Goal: Task Accomplishment & Management: Manage account settings

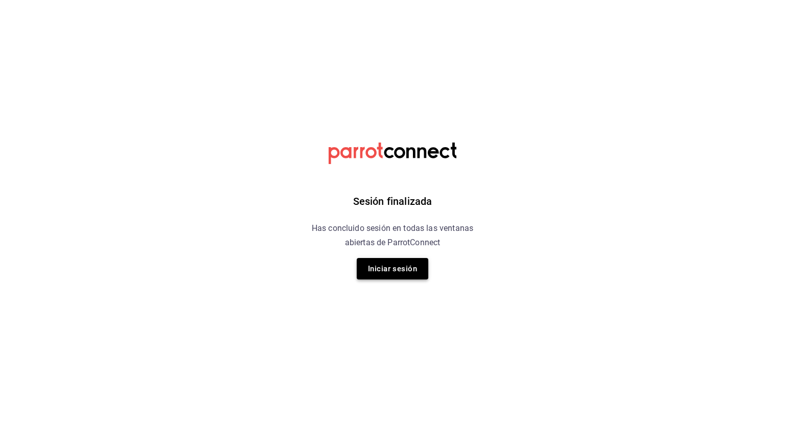
click at [388, 273] on button "Iniciar sesión" at bounding box center [393, 268] width 72 height 21
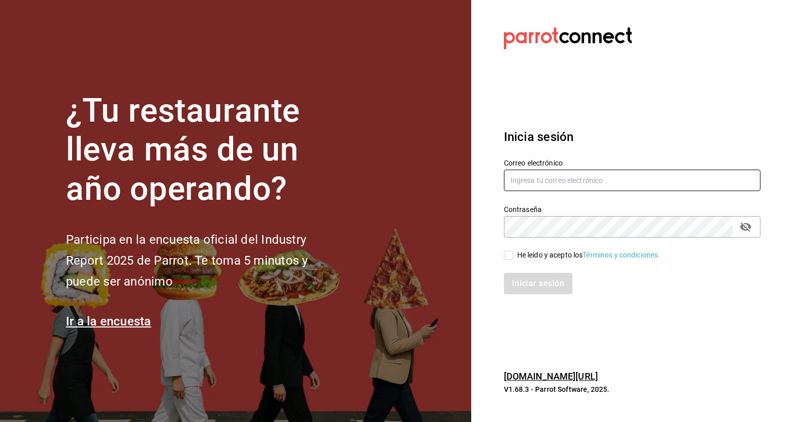
click at [548, 188] on input "text" at bounding box center [632, 180] width 257 height 21
type input "yimbistro@gmail.com"
click at [507, 260] on input "He leído y acepto los Términos y condiciones." at bounding box center [508, 255] width 9 height 9
checkbox input "true"
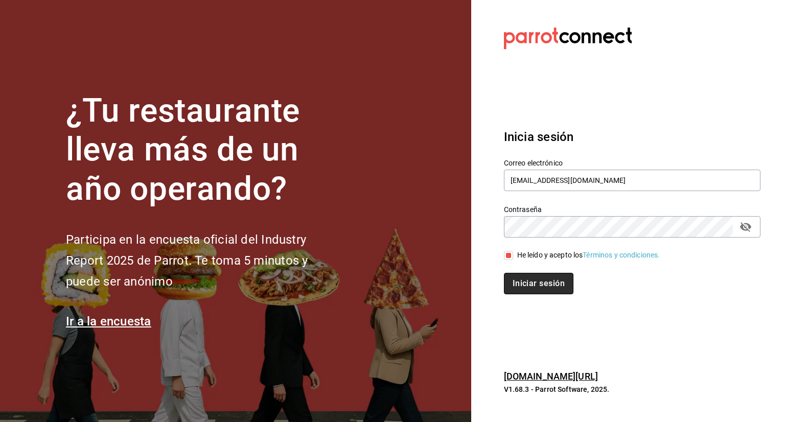
click at [519, 283] on button "Iniciar sesión" at bounding box center [539, 283] width 70 height 21
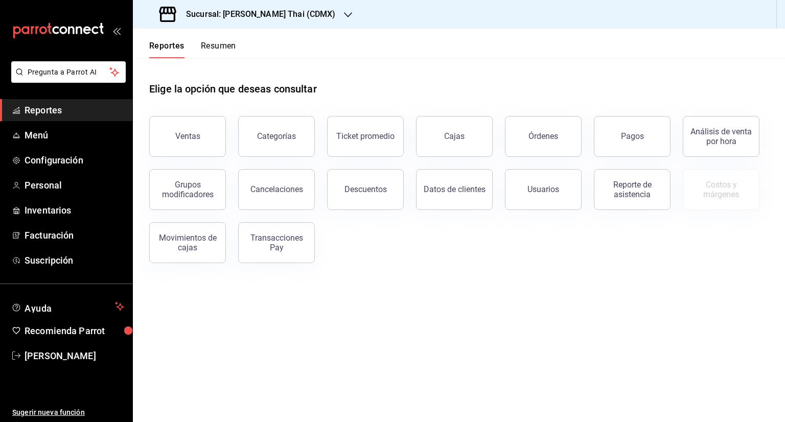
click at [255, 22] on div "Sucursal: [PERSON_NAME] Thai (CDMX)" at bounding box center [248, 14] width 215 height 29
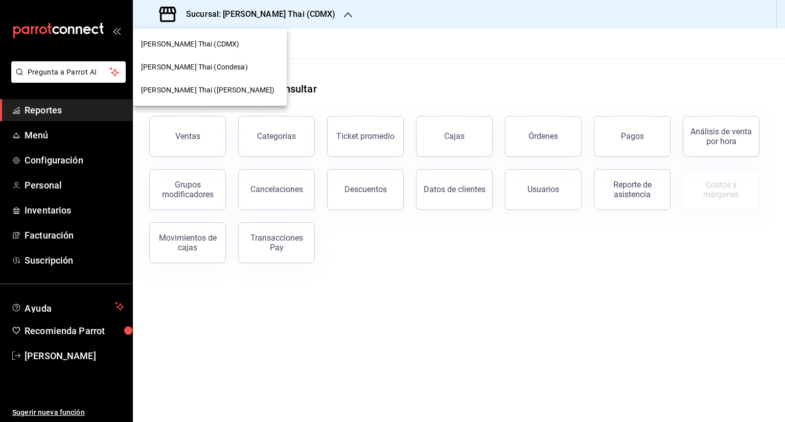
click at [217, 73] on div "[PERSON_NAME] Thai (Condesa)" at bounding box center [210, 67] width 154 height 23
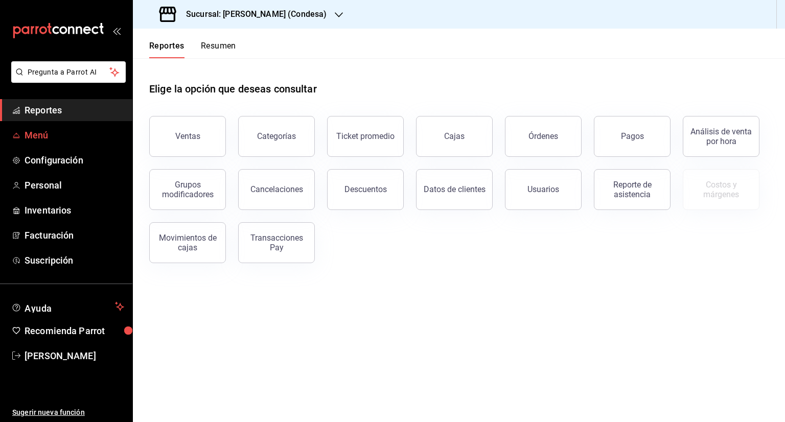
click at [60, 140] on span "Menú" at bounding box center [75, 135] width 100 height 14
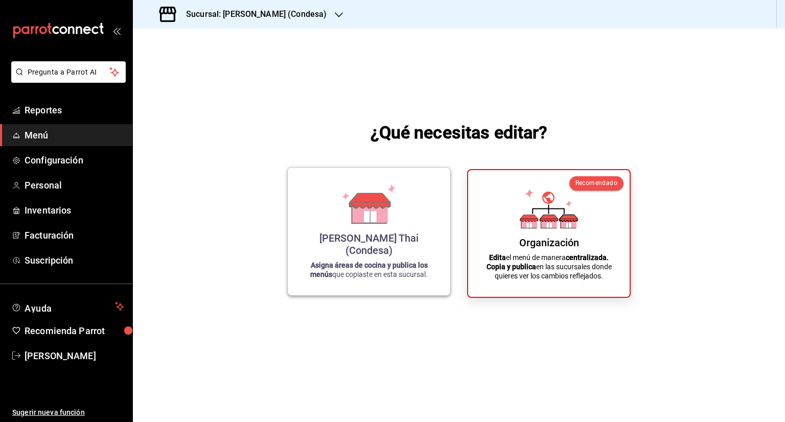
click at [366, 223] on icon at bounding box center [369, 212] width 35 height 22
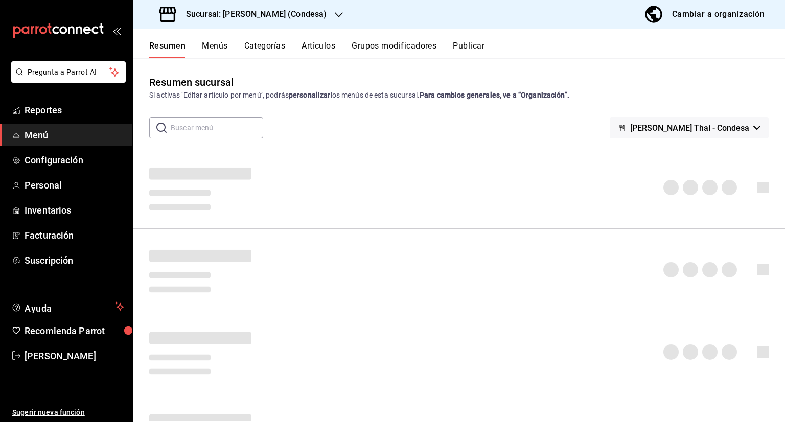
click at [284, 46] on button "Categorías" at bounding box center [264, 49] width 41 height 17
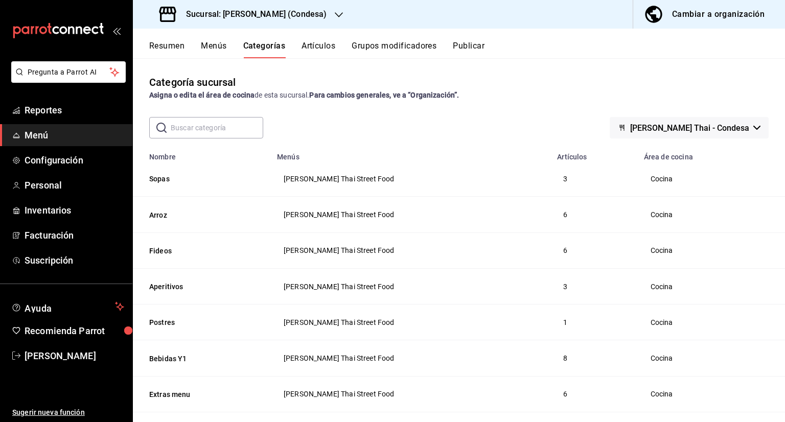
scroll to position [51, 0]
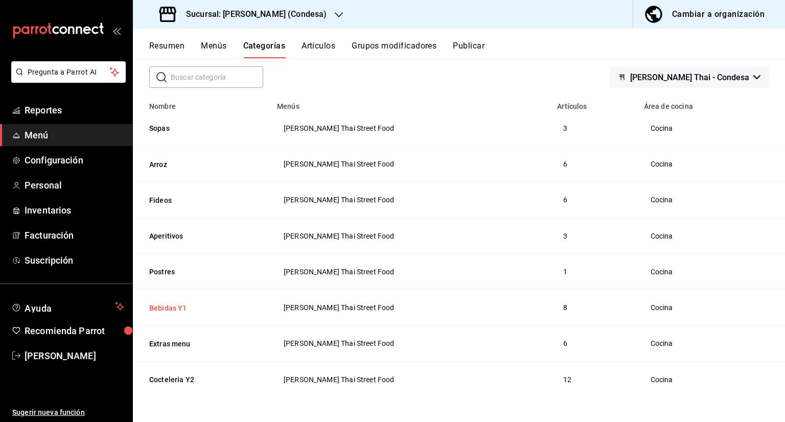
click at [179, 305] on button "Bebidas Y1" at bounding box center [200, 308] width 102 height 10
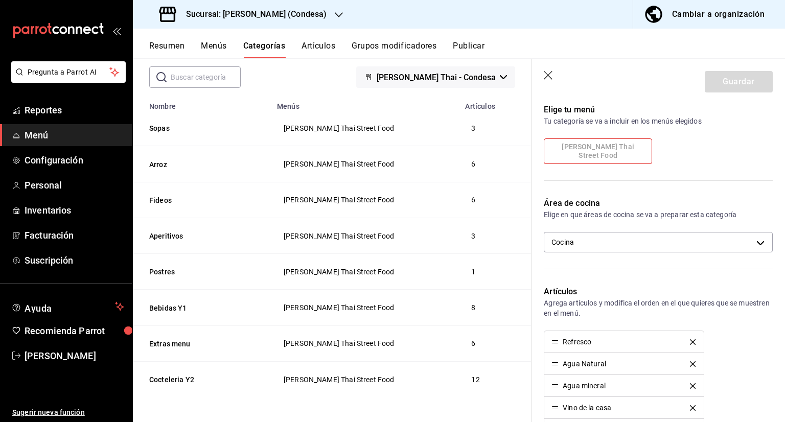
scroll to position [126, 0]
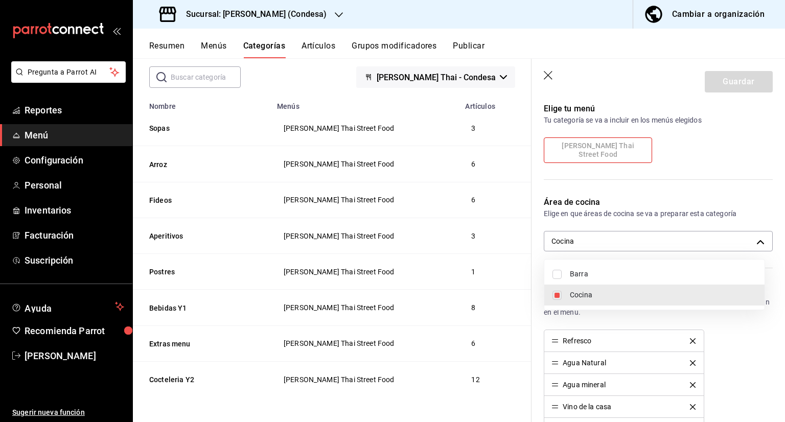
click at [618, 241] on body "Pregunta a Parrot AI Reportes Menú Configuración Personal Inventarios Facturaci…" at bounding box center [392, 211] width 785 height 422
click at [534, 260] on div at bounding box center [392, 211] width 785 height 422
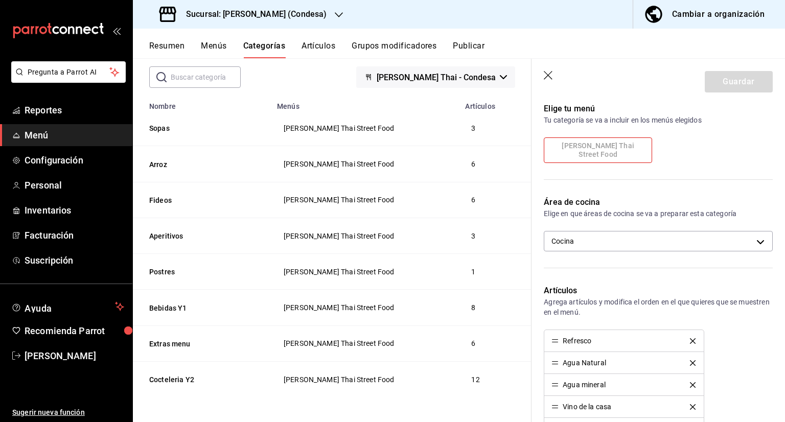
click at [548, 78] on icon "button" at bounding box center [549, 76] width 10 height 10
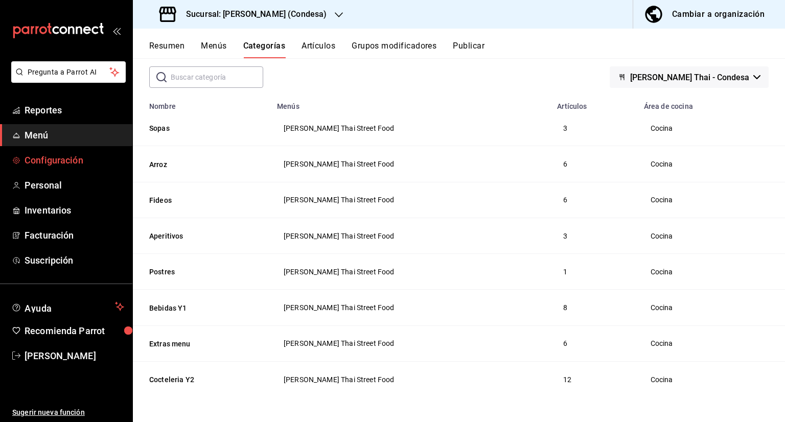
click at [86, 160] on span "Configuración" at bounding box center [75, 160] width 100 height 14
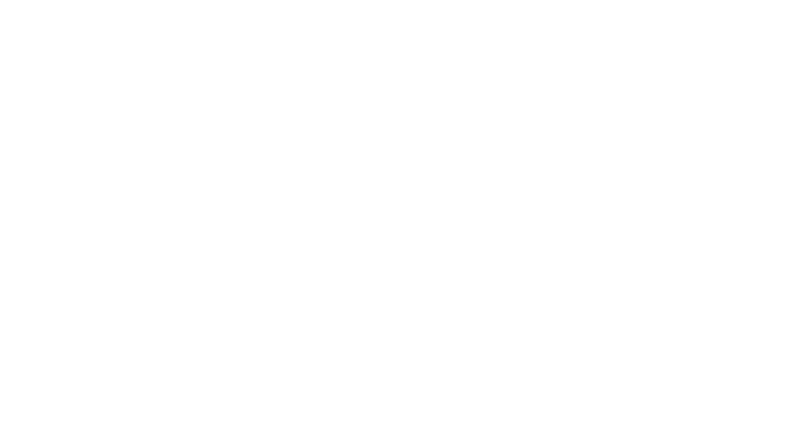
click at [507, 4] on html at bounding box center [392, 2] width 785 height 4
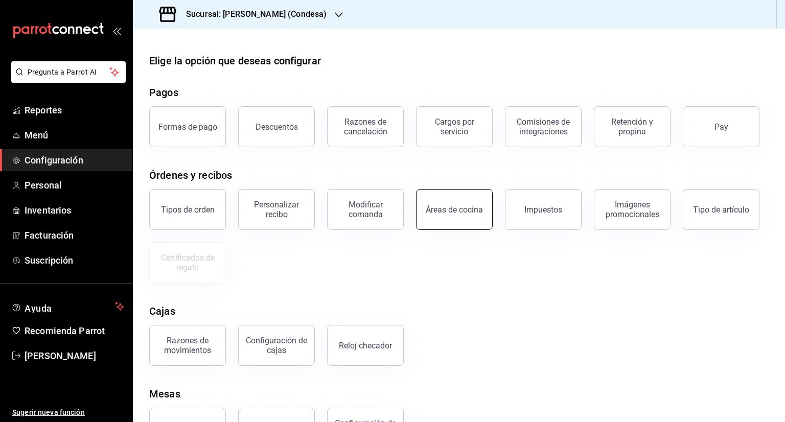
click at [431, 219] on button "Áreas de cocina" at bounding box center [454, 209] width 77 height 41
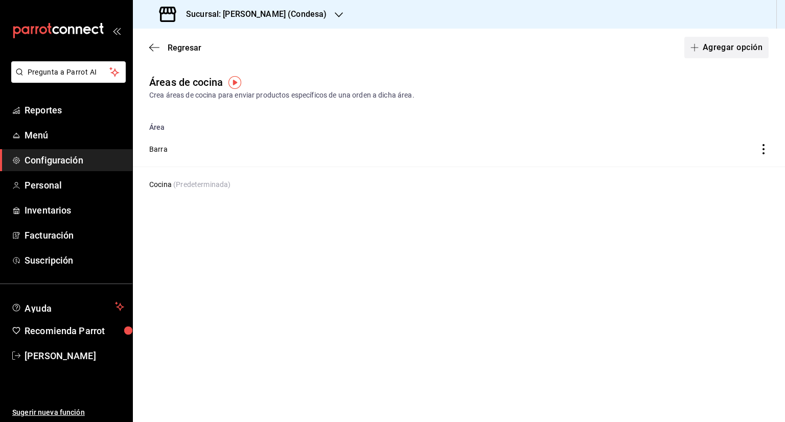
click at [706, 46] on button "Agregar opción" at bounding box center [727, 47] width 84 height 21
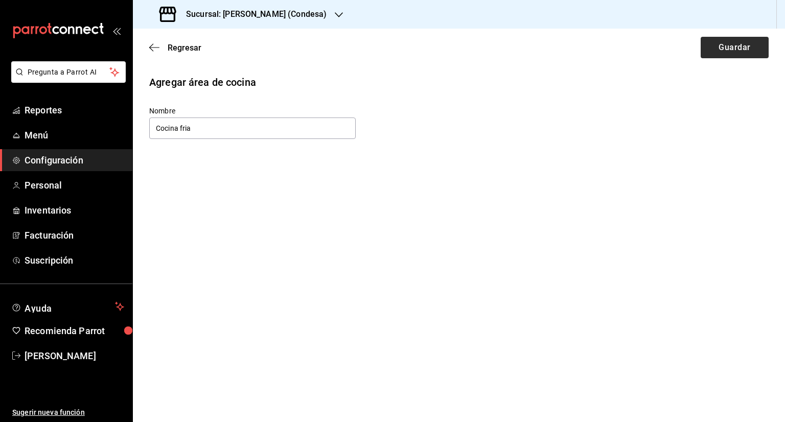
type input "Cocina fria"
click at [753, 50] on button "Guardar" at bounding box center [735, 47] width 68 height 21
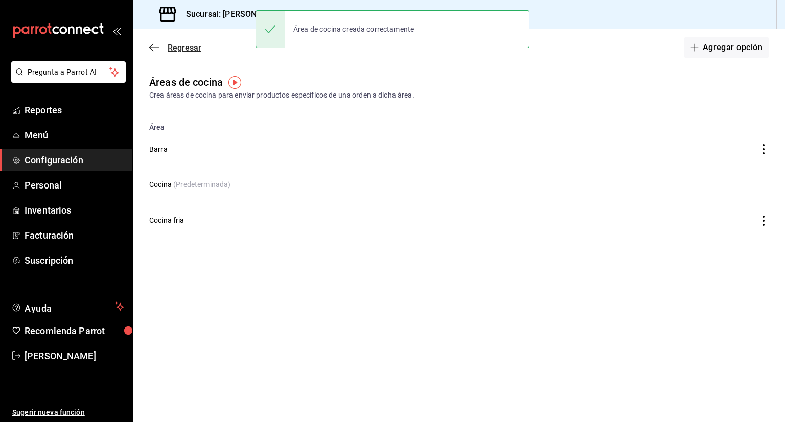
click at [154, 48] on icon "button" at bounding box center [154, 47] width 10 height 1
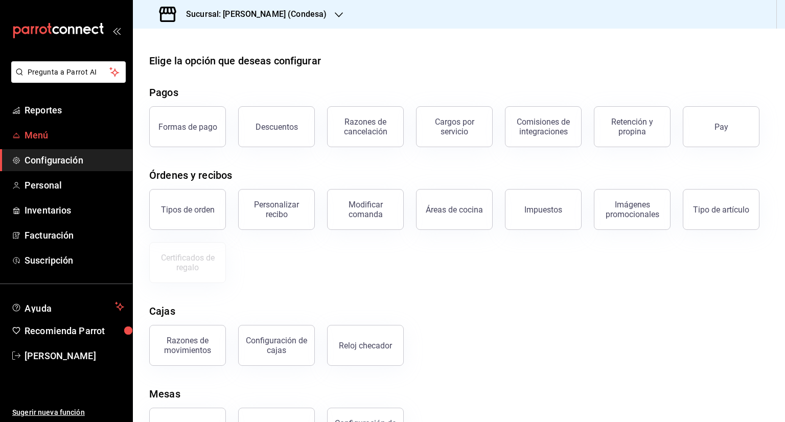
click at [62, 130] on span "Menú" at bounding box center [75, 135] width 100 height 14
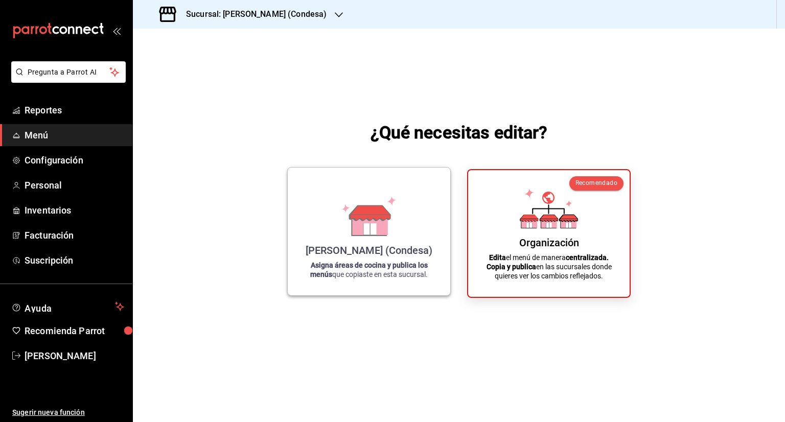
click at [425, 255] on div "Yim Thai (Condesa) Asigna áreas de cocina y publica los menús que copiaste en e…" at bounding box center [369, 231] width 138 height 111
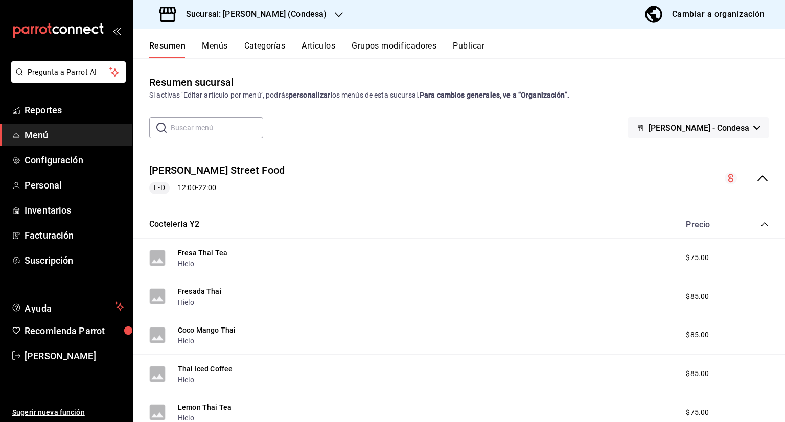
click at [276, 45] on button "Categorías" at bounding box center [264, 49] width 41 height 17
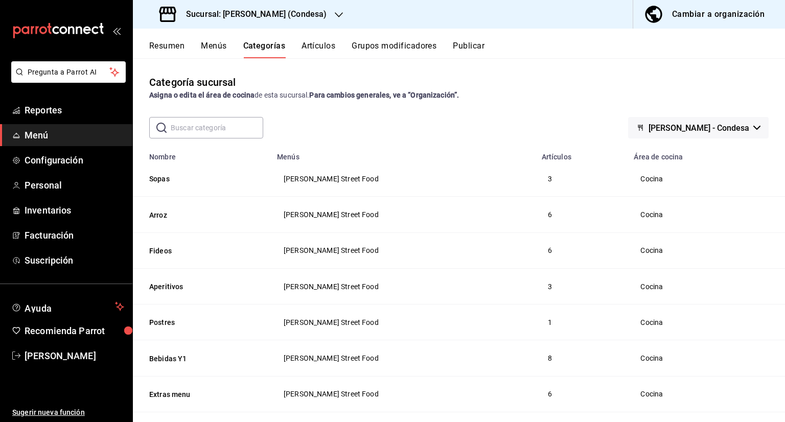
scroll to position [51, 0]
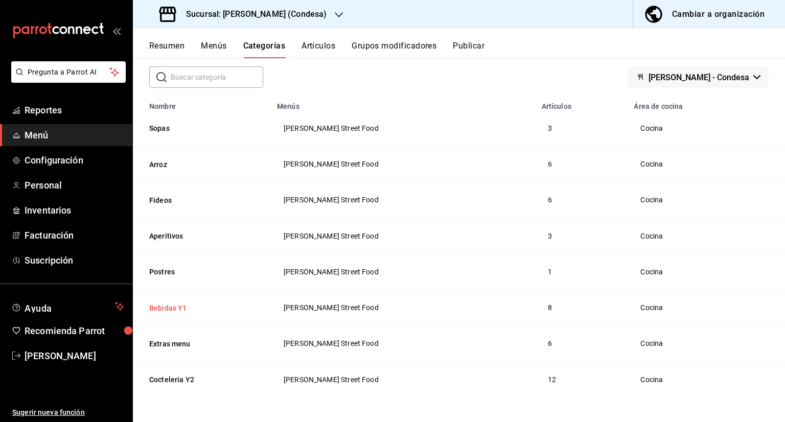
click at [178, 305] on button "Bebidas Y1" at bounding box center [200, 308] width 102 height 10
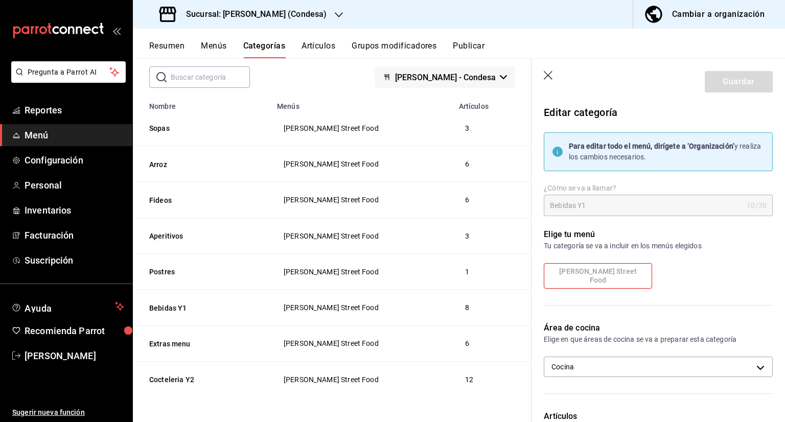
drag, startPoint x: 542, startPoint y: 80, endPoint x: 549, endPoint y: 79, distance: 6.8
click at [549, 79] on header "Guardar" at bounding box center [659, 80] width 254 height 42
click at [549, 79] on icon "button" at bounding box center [549, 76] width 10 height 10
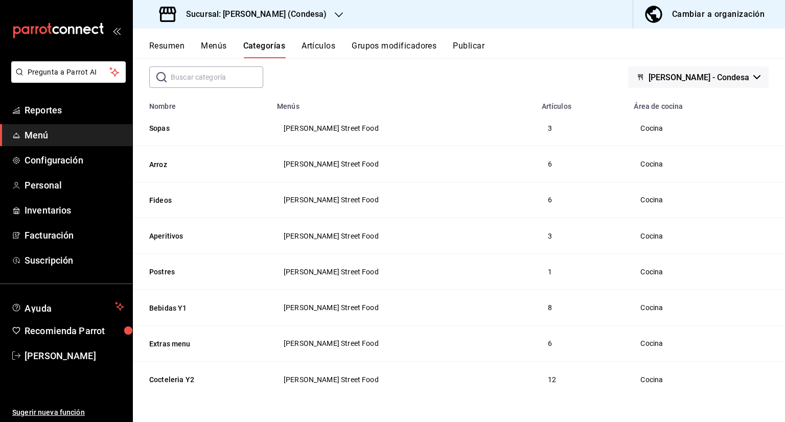
click at [43, 130] on span "Menú" at bounding box center [75, 135] width 100 height 14
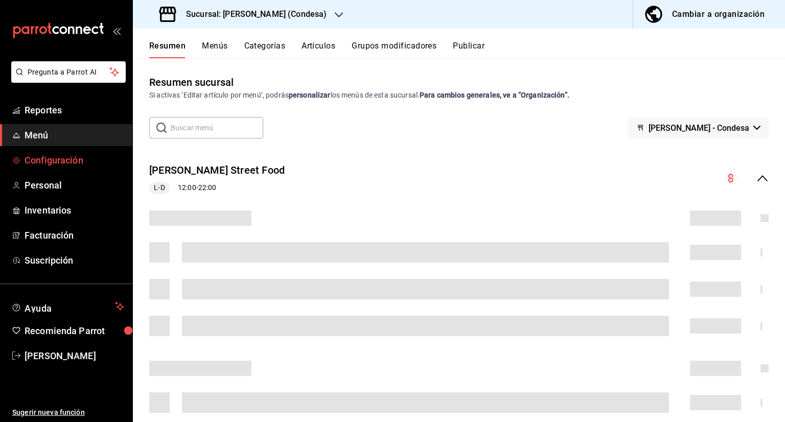
click at [129, 154] on link "Configuración" at bounding box center [66, 160] width 132 height 22
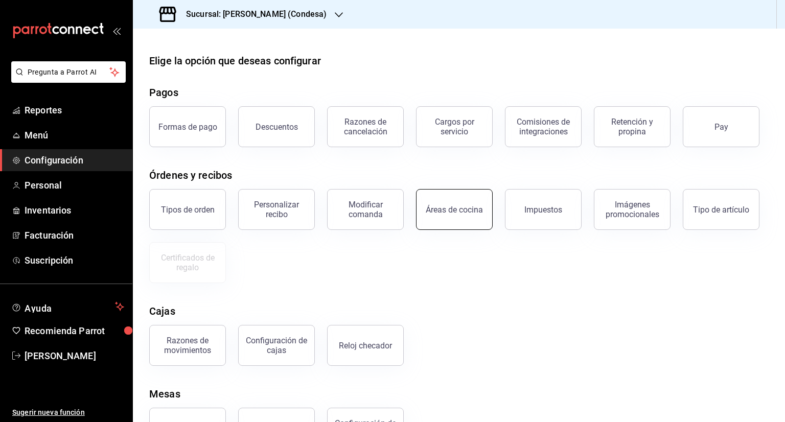
click at [465, 215] on button "Áreas de cocina" at bounding box center [454, 209] width 77 height 41
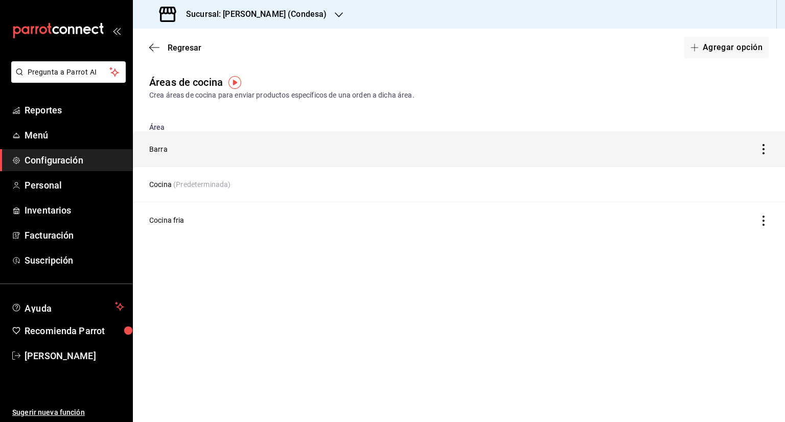
click at [763, 151] on icon "discountsTable" at bounding box center [764, 149] width 10 height 10
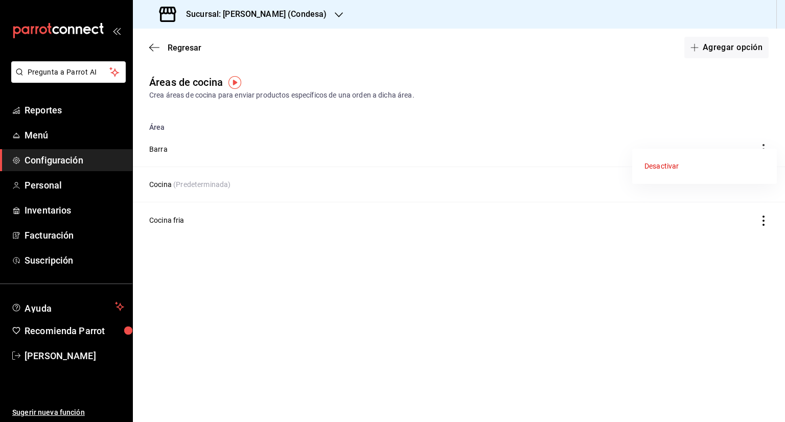
click at [657, 169] on div "Desactivar" at bounding box center [662, 166] width 34 height 11
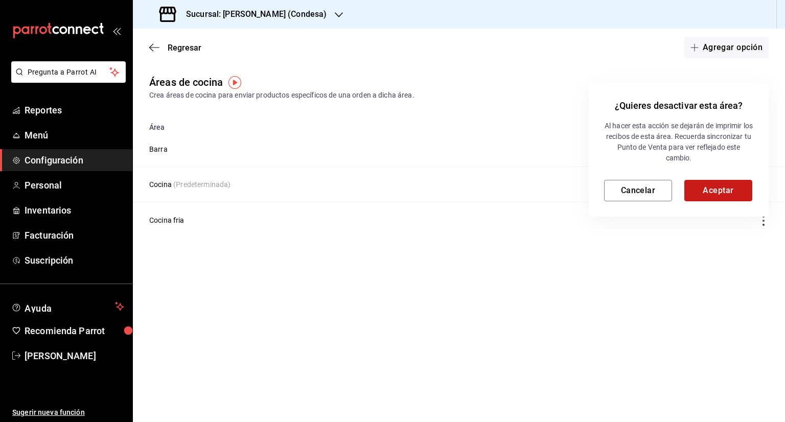
click at [704, 180] on button "Aceptar" at bounding box center [719, 190] width 68 height 21
click at [717, 53] on div at bounding box center [392, 211] width 785 height 422
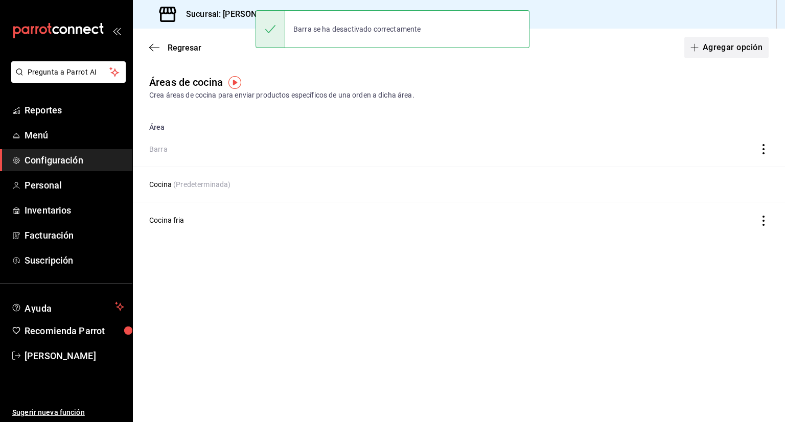
click at [717, 53] on button "Agregar opción" at bounding box center [727, 47] width 84 height 21
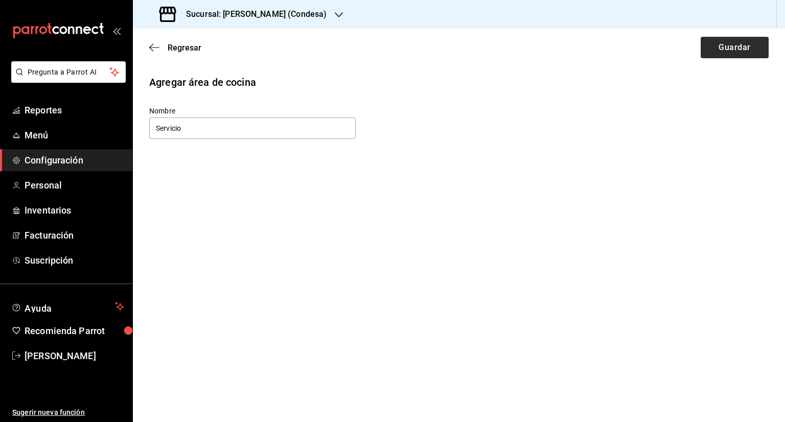
type input "Servicio"
click at [716, 56] on button "Guardar" at bounding box center [735, 47] width 68 height 21
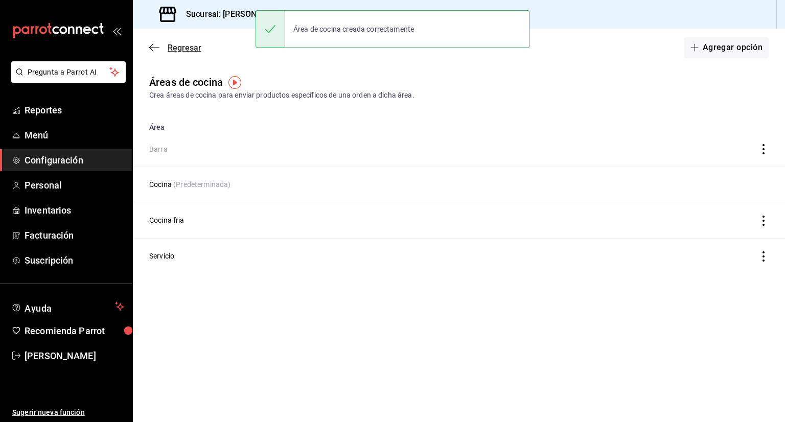
click at [166, 50] on span "Regresar" at bounding box center [175, 48] width 52 height 10
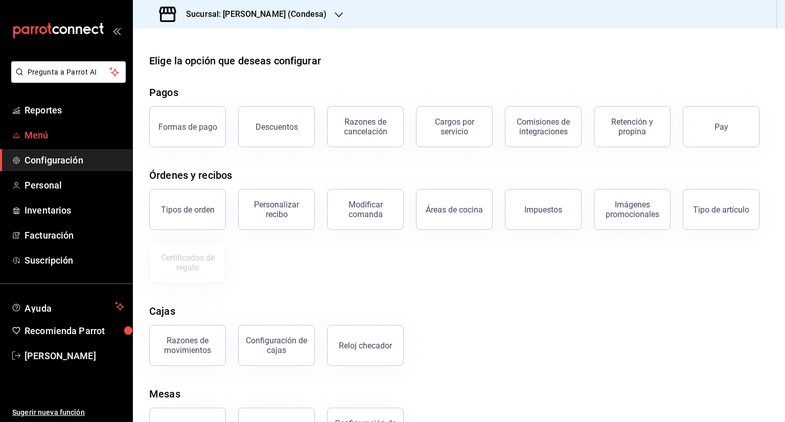
click at [26, 139] on span "Menú" at bounding box center [75, 135] width 100 height 14
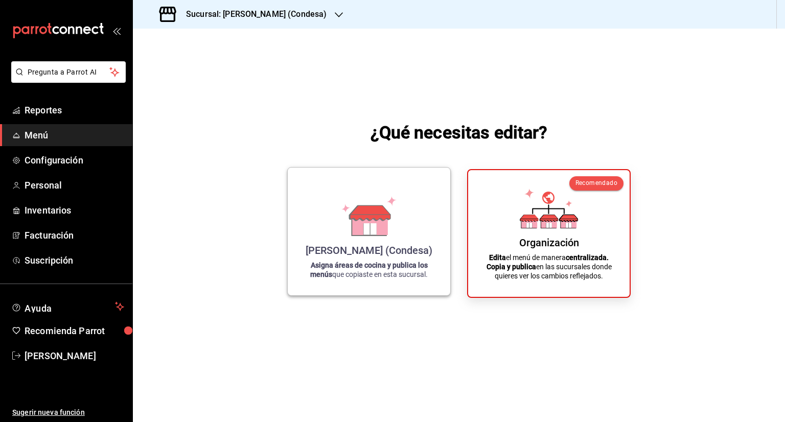
click at [417, 273] on p "Asigna áreas de cocina y publica los menús que copiaste en esta sucursal." at bounding box center [369, 270] width 138 height 18
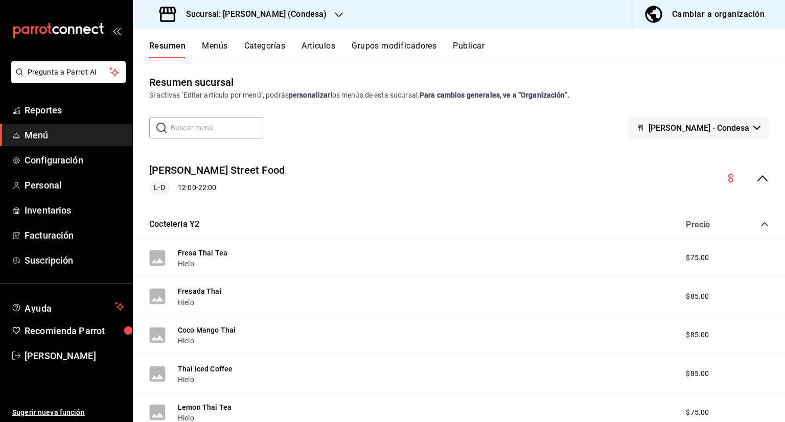
click at [256, 52] on button "Categorías" at bounding box center [264, 49] width 41 height 17
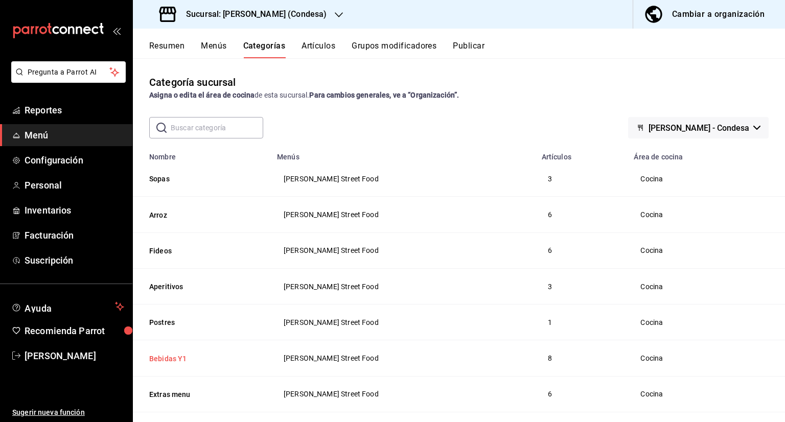
click at [177, 355] on button "Bebidas Y1" at bounding box center [200, 359] width 102 height 10
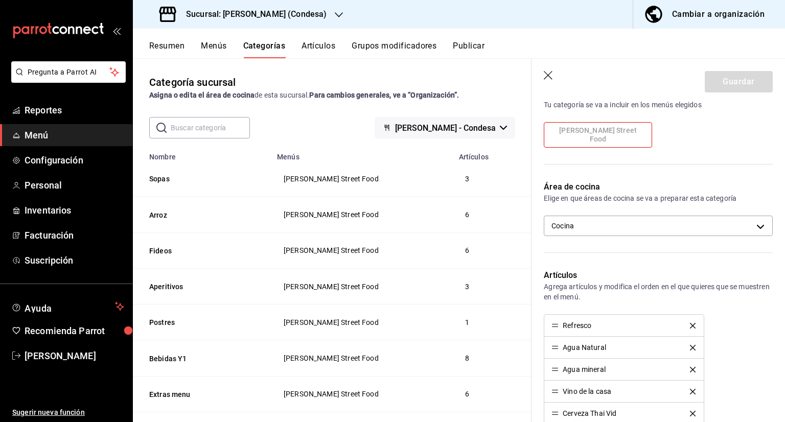
scroll to position [141, 0]
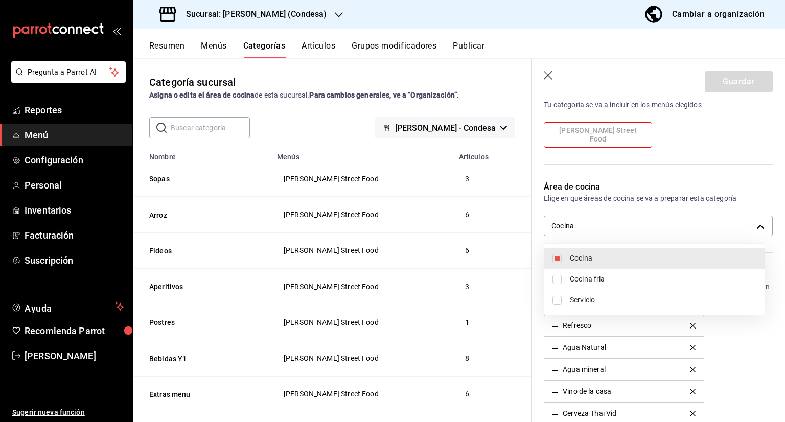
click at [614, 232] on body "Pregunta a Parrot AI Reportes Menú Configuración Personal Inventarios Facturaci…" at bounding box center [392, 211] width 785 height 422
click at [568, 301] on li "Servicio" at bounding box center [654, 300] width 220 height 21
type input "cdf1c1e5-14b5-4f0b-a1bd-1ba94baa3864,3c7a76be-74cd-4c27-82e7-db697f276d69"
checkbox input "true"
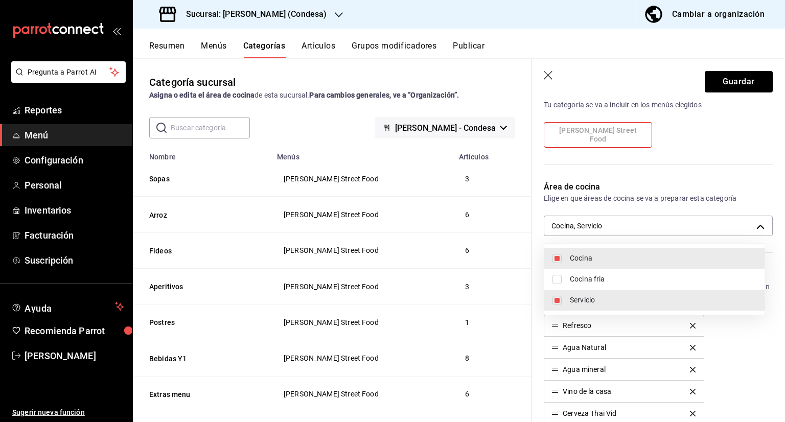
click at [568, 257] on li "Cocina" at bounding box center [654, 258] width 220 height 21
type input "3c7a76be-74cd-4c27-82e7-db697f276d69"
checkbox input "false"
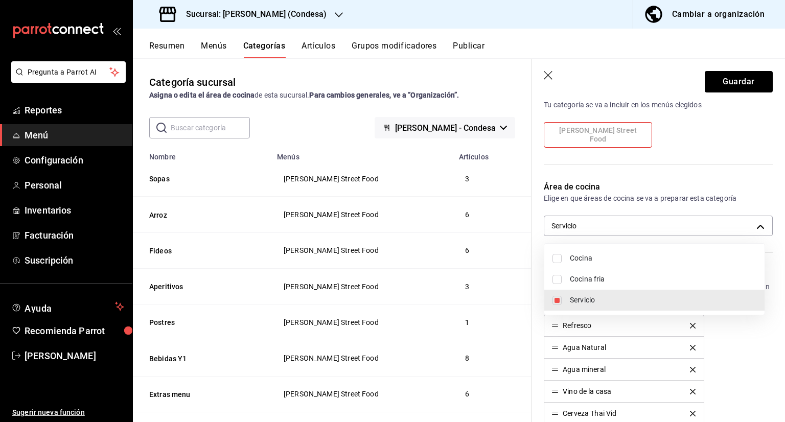
click at [725, 84] on div at bounding box center [392, 211] width 785 height 422
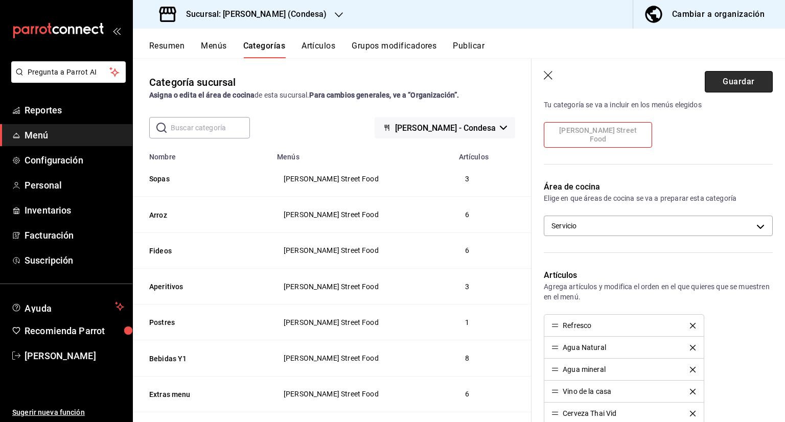
click at [725, 84] on button "Guardar" at bounding box center [739, 81] width 68 height 21
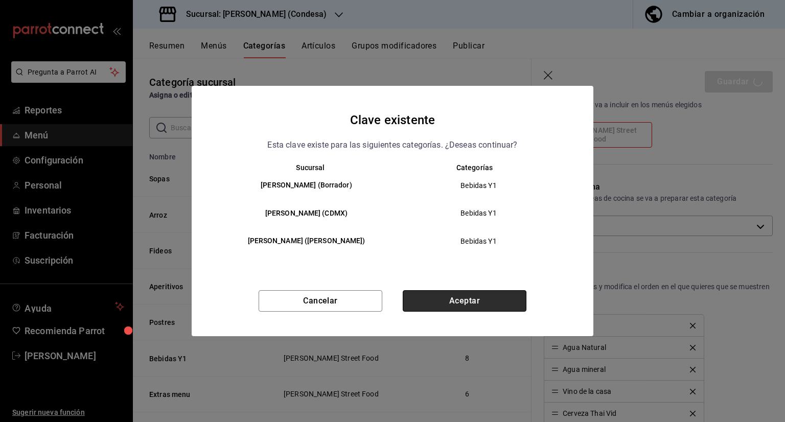
click at [483, 300] on button "Aceptar" at bounding box center [465, 300] width 124 height 21
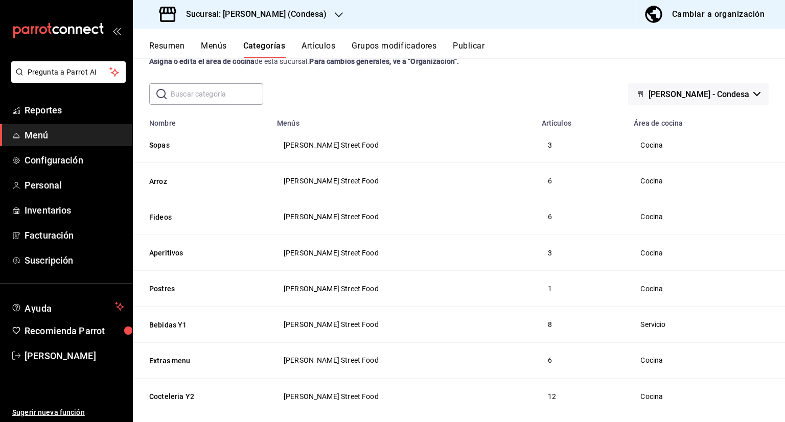
scroll to position [51, 0]
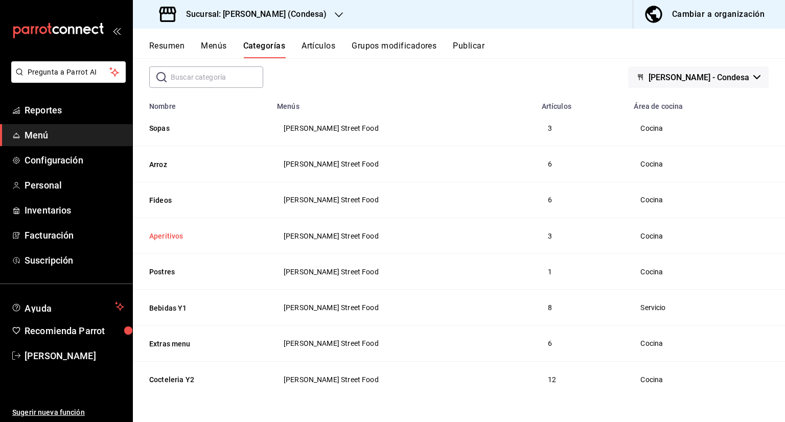
click at [174, 238] on button "Aperitivos" at bounding box center [200, 236] width 102 height 10
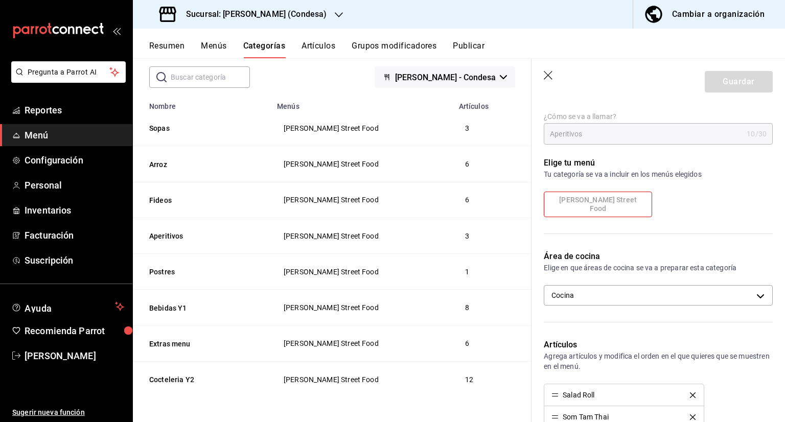
scroll to position [75, 0]
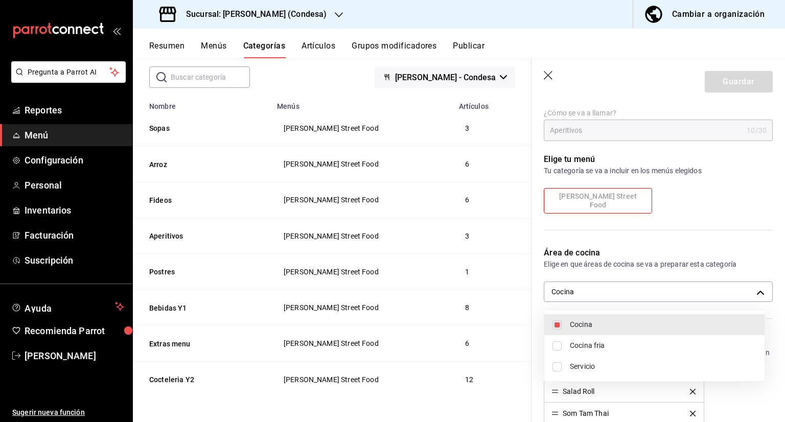
click at [601, 297] on body "Pregunta a Parrot AI Reportes Menú Configuración Personal Inventarios Facturaci…" at bounding box center [392, 211] width 785 height 422
click at [574, 346] on span "Cocina fria" at bounding box center [663, 346] width 187 height 11
type input "cdf1c1e5-14b5-4f0b-a1bd-1ba94baa3864,46c0b6f3-5a6e-438b-bf0c-8b1251142365"
checkbox input "true"
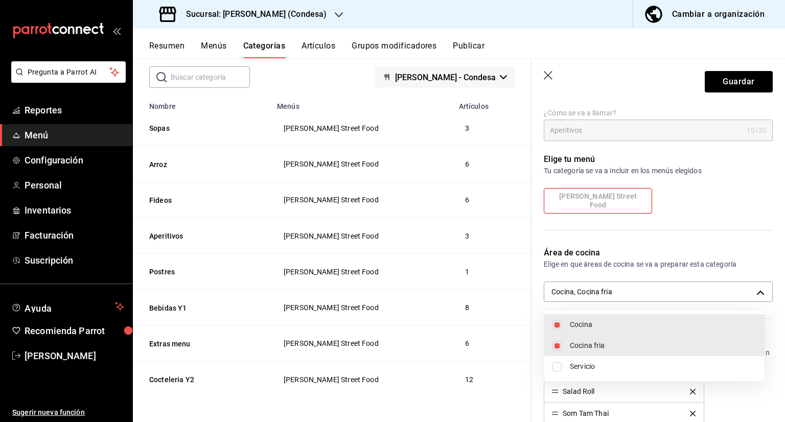
click at [577, 324] on span "Cocina" at bounding box center [663, 325] width 187 height 11
type input "46c0b6f3-5a6e-438b-bf0c-8b1251142365"
checkbox input "false"
click at [728, 84] on div at bounding box center [392, 211] width 785 height 422
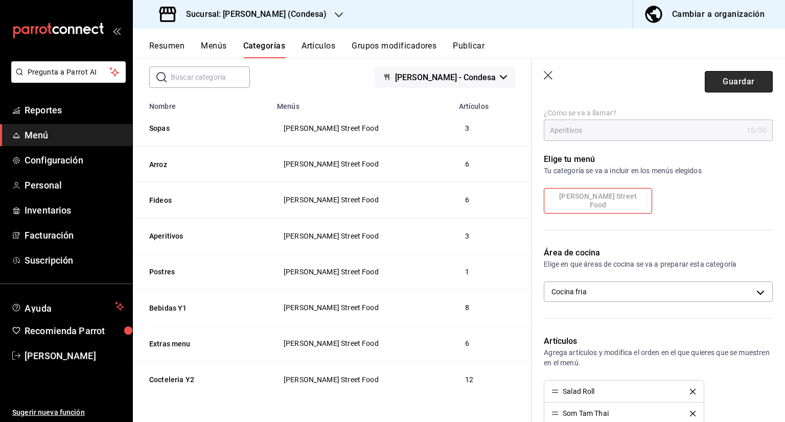
click at [728, 84] on button "Guardar" at bounding box center [739, 81] width 68 height 21
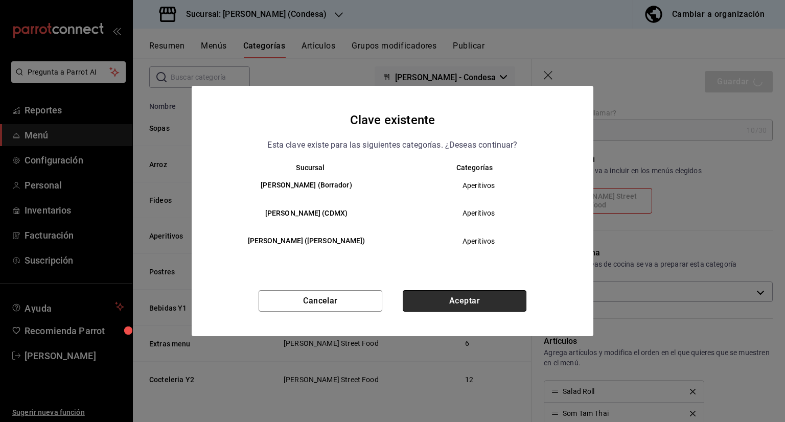
click at [475, 299] on button "Aceptar" at bounding box center [465, 300] width 124 height 21
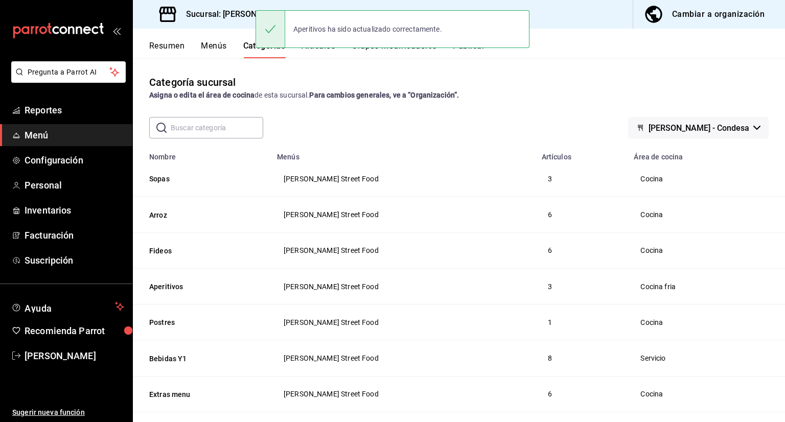
scroll to position [51, 0]
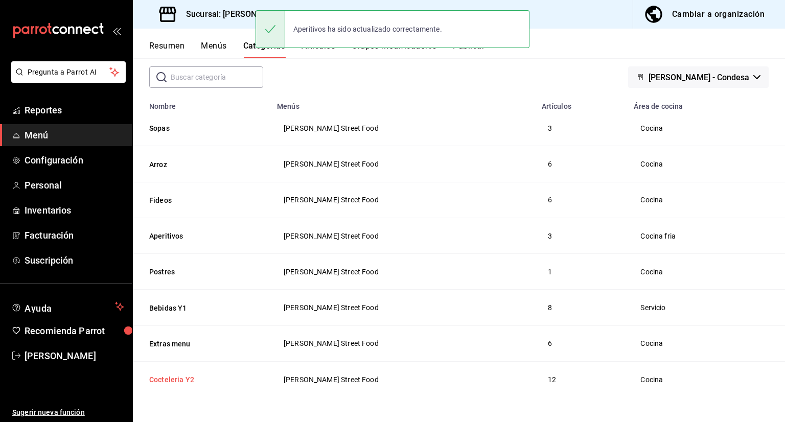
click at [166, 379] on button "Cocteleria Y2" at bounding box center [200, 380] width 102 height 10
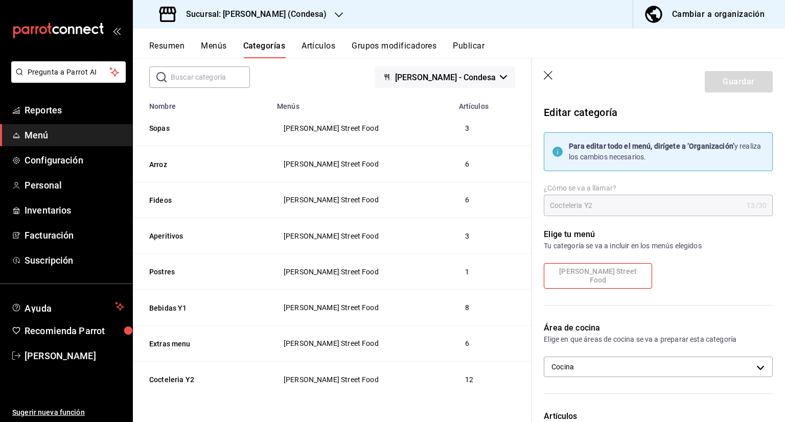
scroll to position [96, 0]
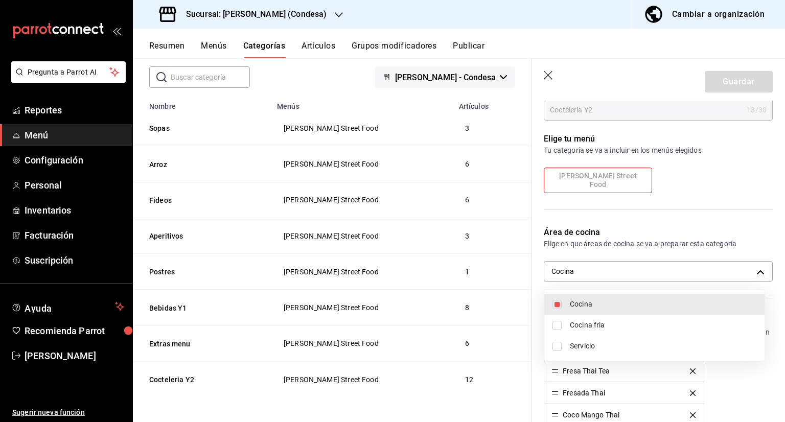
click at [716, 266] on body "Pregunta a Parrot AI Reportes Menú Configuración Personal Inventarios Facturaci…" at bounding box center [392, 211] width 785 height 422
click at [559, 325] on input "checkbox" at bounding box center [557, 325] width 9 height 9
checkbox input "true"
type input "cdf1c1e5-14b5-4f0b-a1bd-1ba94baa3864,46c0b6f3-5a6e-438b-bf0c-8b1251142365"
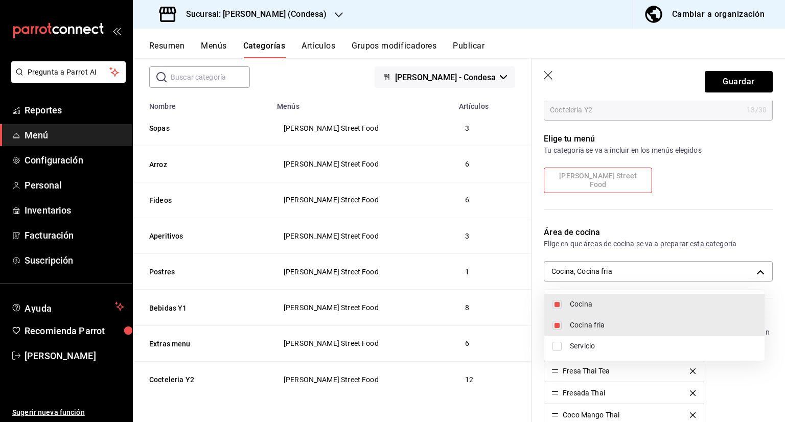
click at [554, 301] on input "checkbox" at bounding box center [557, 304] width 9 height 9
checkbox input "false"
type input "46c0b6f3-5a6e-438b-bf0c-8b1251142365"
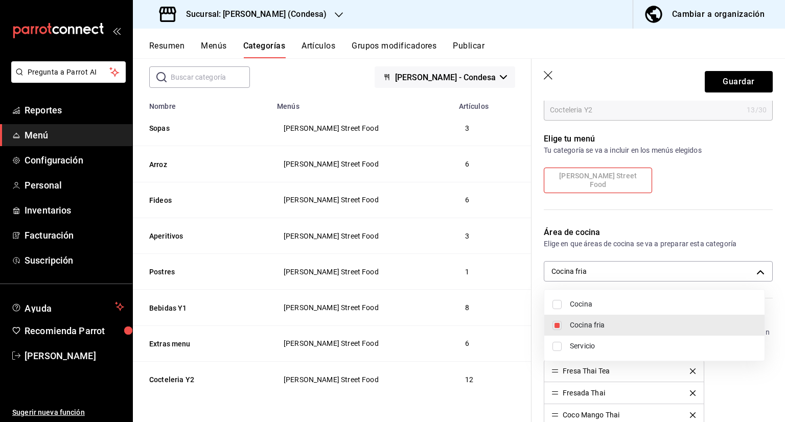
click at [717, 83] on div at bounding box center [392, 211] width 785 height 422
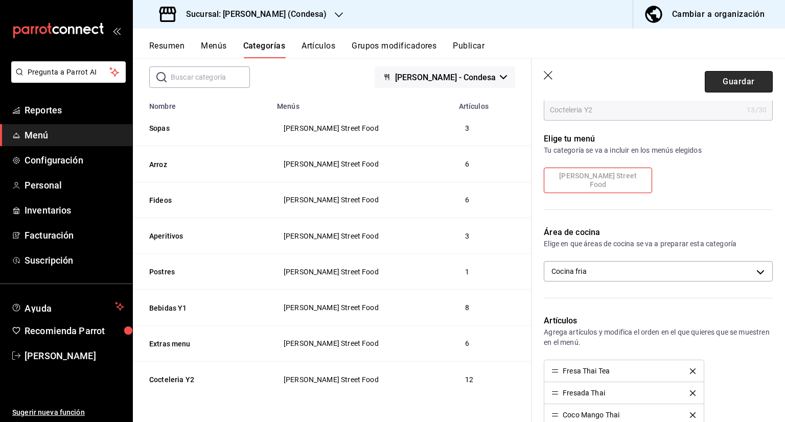
click at [717, 83] on button "Guardar" at bounding box center [739, 81] width 68 height 21
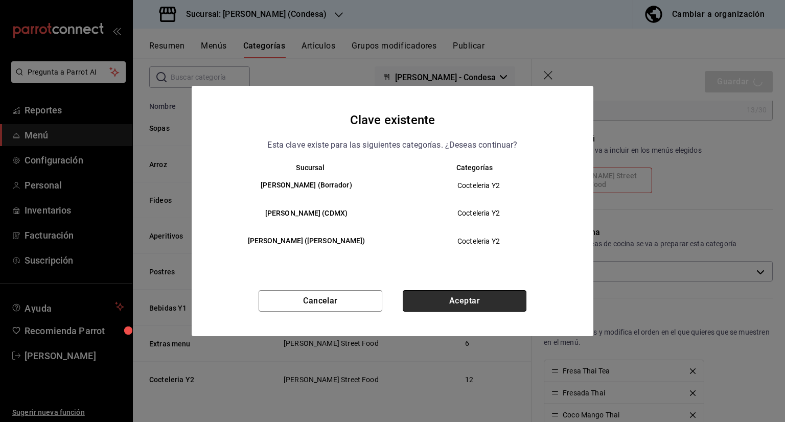
click at [493, 302] on button "Aceptar" at bounding box center [465, 300] width 124 height 21
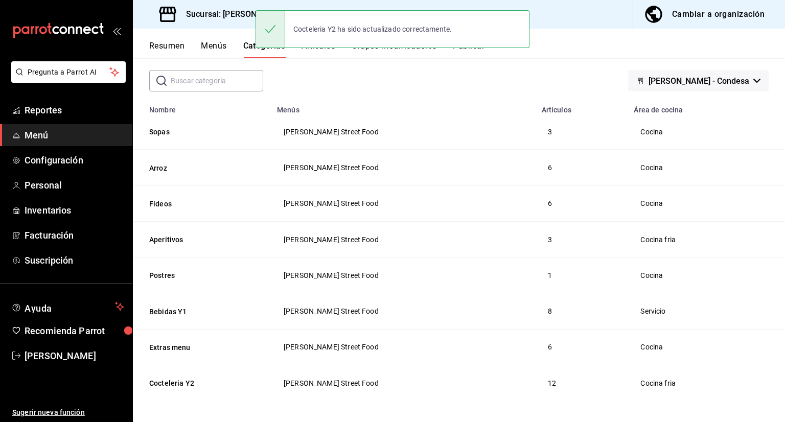
scroll to position [51, 0]
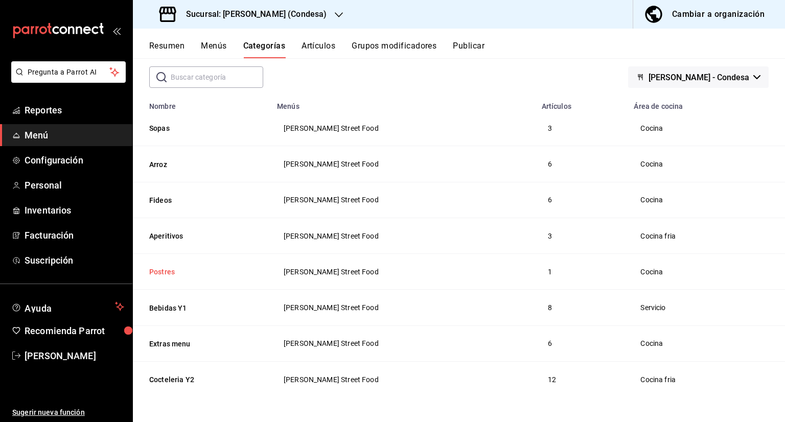
click at [163, 276] on button "Postres" at bounding box center [200, 272] width 102 height 10
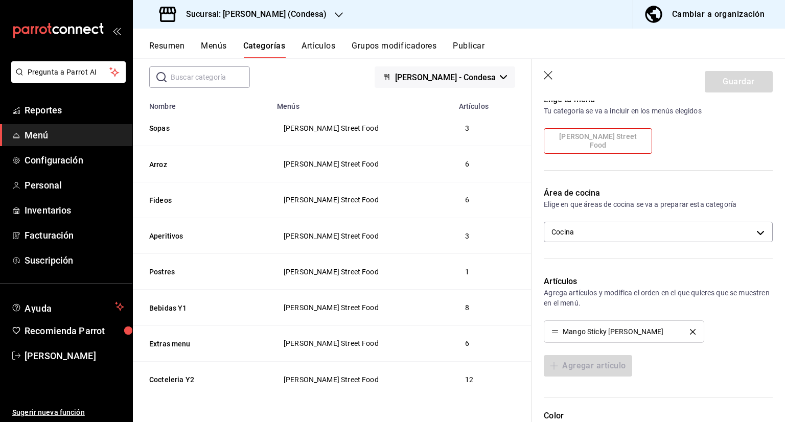
scroll to position [139, 0]
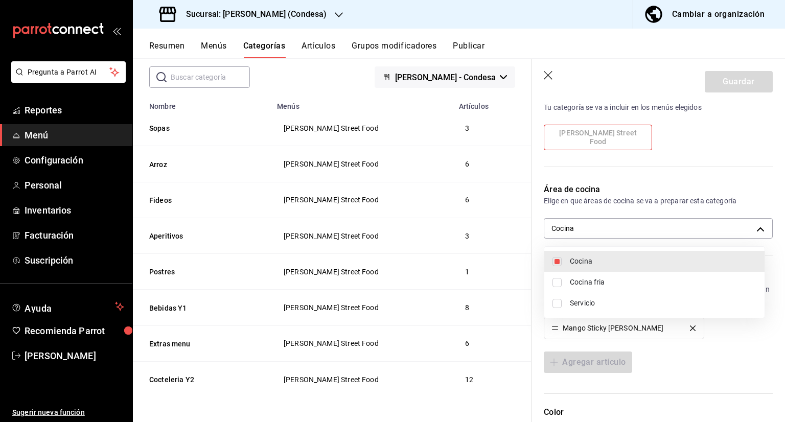
click at [609, 223] on body "Pregunta a Parrot AI Reportes Menú Configuración Personal Inventarios Facturaci…" at bounding box center [392, 211] width 785 height 422
click at [560, 283] on input "checkbox" at bounding box center [557, 282] width 9 height 9
checkbox input "true"
type input "cdf1c1e5-14b5-4f0b-a1bd-1ba94baa3864,46c0b6f3-5a6e-438b-bf0c-8b1251142365"
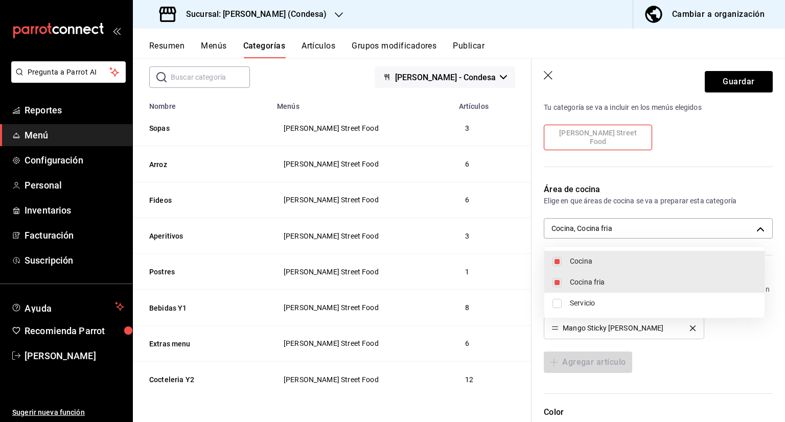
click at [558, 261] on input "checkbox" at bounding box center [557, 261] width 9 height 9
checkbox input "false"
type input "46c0b6f3-5a6e-438b-bf0c-8b1251142365"
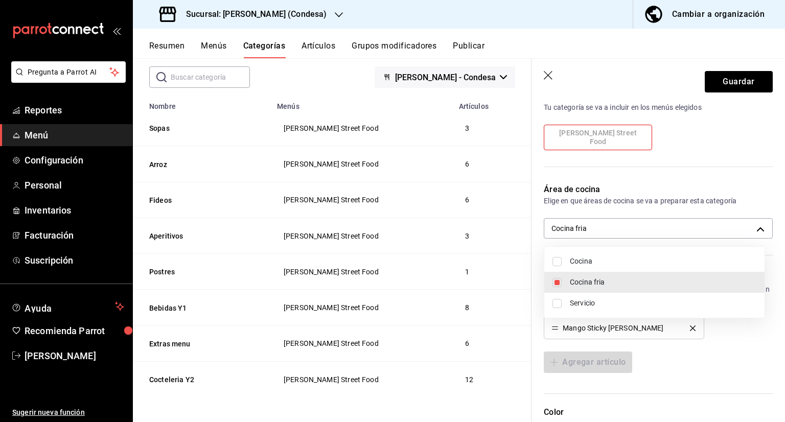
click at [720, 78] on div at bounding box center [392, 211] width 785 height 422
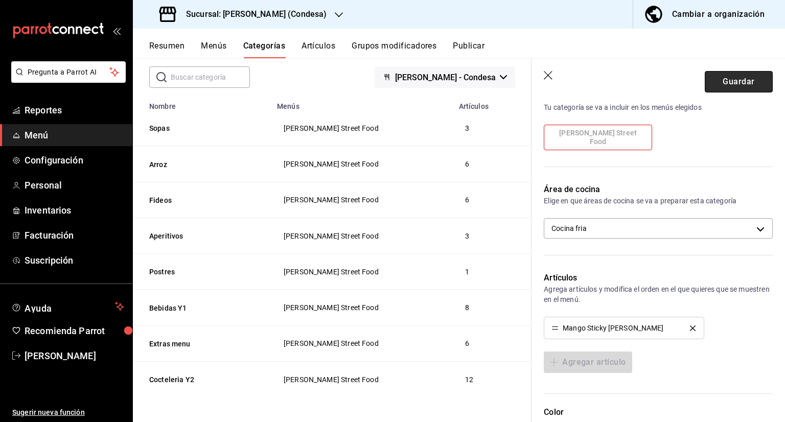
click at [715, 81] on button "Guardar" at bounding box center [739, 81] width 68 height 21
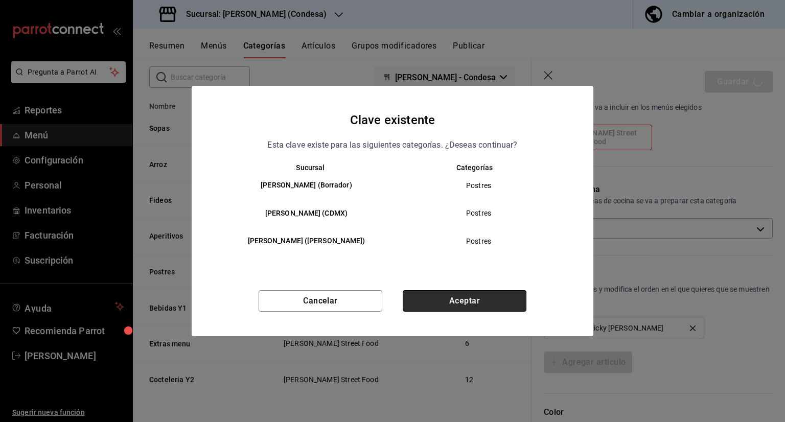
click at [479, 293] on button "Aceptar" at bounding box center [465, 300] width 124 height 21
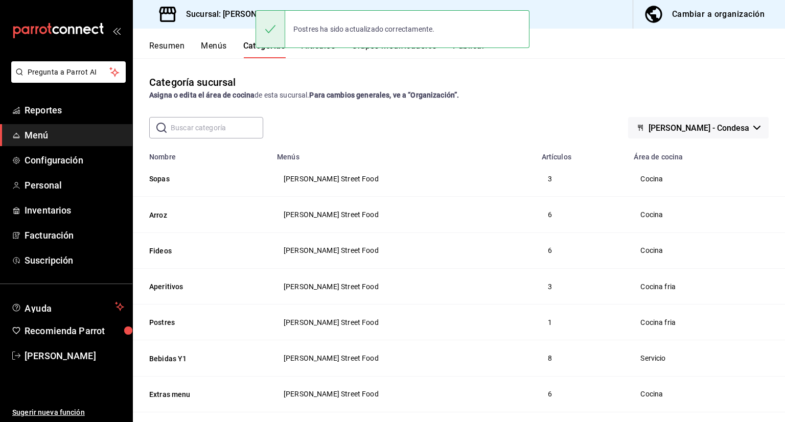
scroll to position [51, 0]
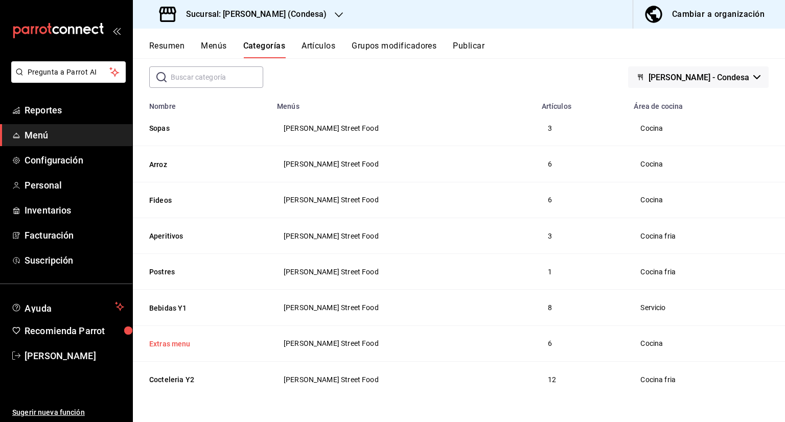
click at [168, 344] on button "Extras menu" at bounding box center [200, 344] width 102 height 10
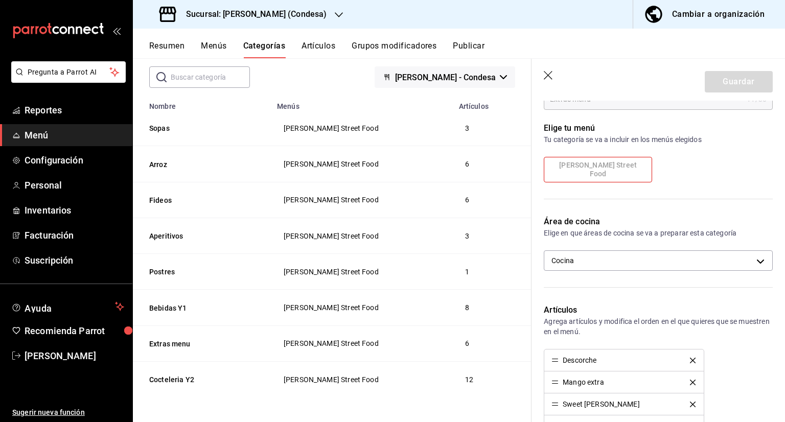
scroll to position [117, 0]
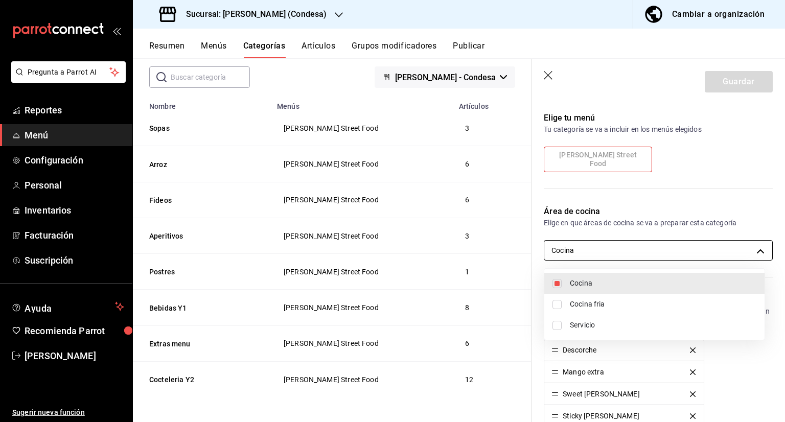
drag, startPoint x: 659, startPoint y: 255, endPoint x: 636, endPoint y: 270, distance: 27.5
click at [659, 255] on body "Pregunta a Parrot AI Reportes Menú Configuración Personal Inventarios Facturaci…" at bounding box center [392, 211] width 785 height 422
click at [568, 305] on li "Cocina fria" at bounding box center [654, 304] width 220 height 21
type input "cdf1c1e5-14b5-4f0b-a1bd-1ba94baa3864,46c0b6f3-5a6e-438b-bf0c-8b1251142365"
checkbox input "true"
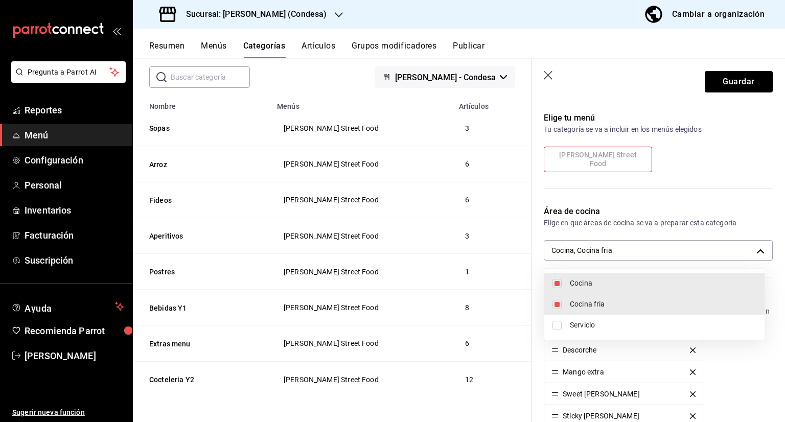
click at [714, 82] on div at bounding box center [392, 211] width 785 height 422
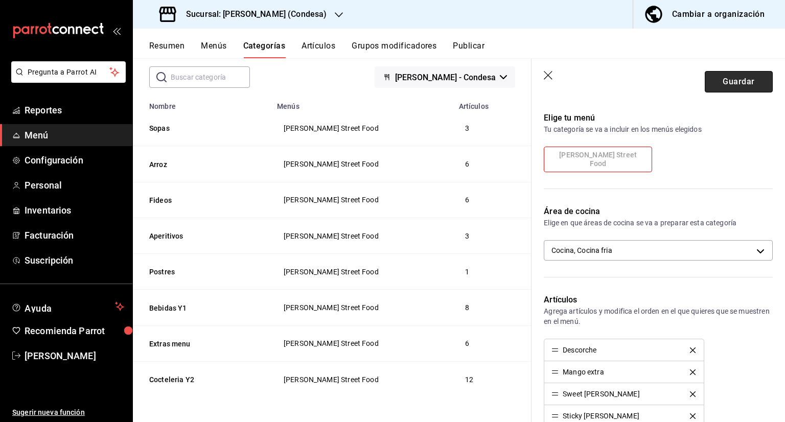
click at [714, 82] on button "Guardar" at bounding box center [739, 81] width 68 height 21
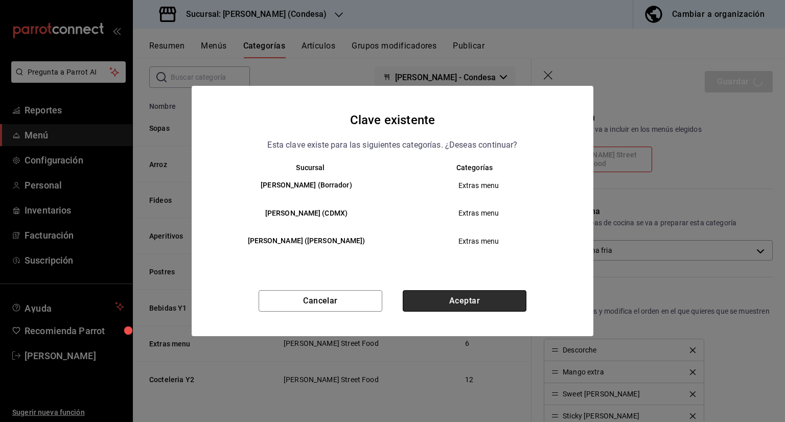
click at [500, 296] on button "Aceptar" at bounding box center [465, 300] width 124 height 21
